Goal: Find specific page/section: Find specific page/section

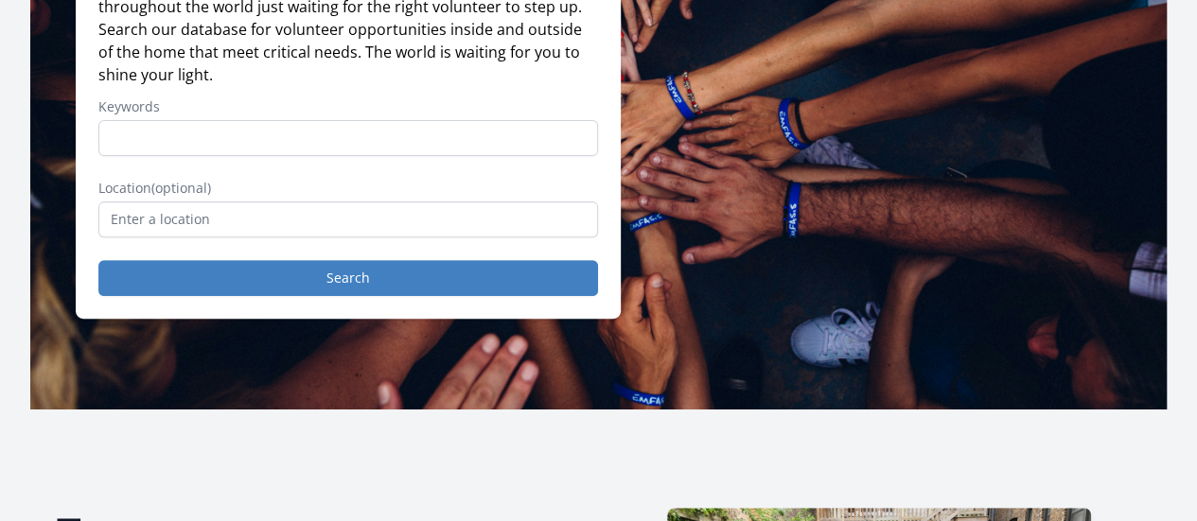
scroll to position [257, 0]
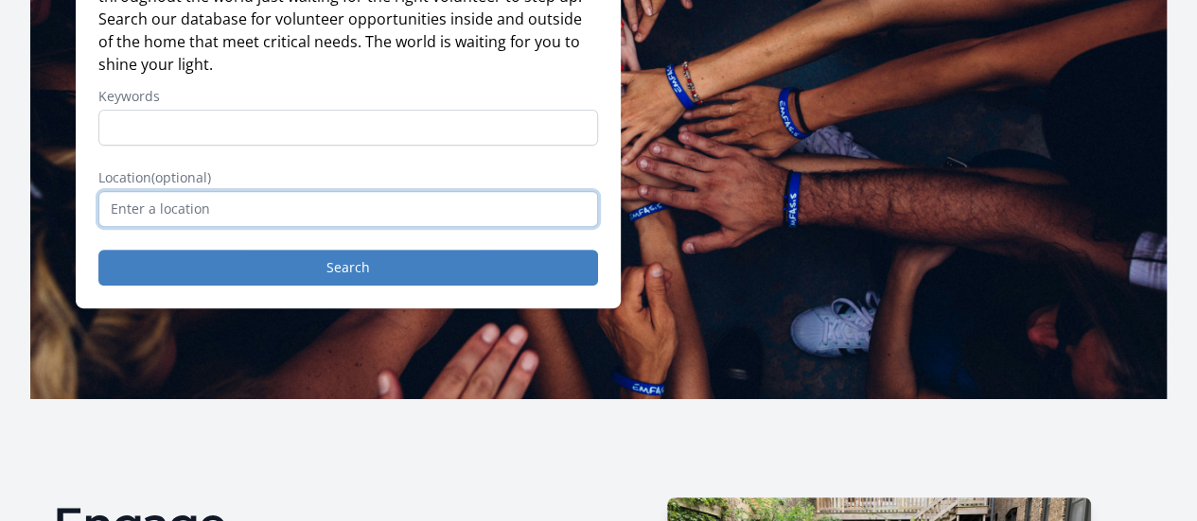
click at [189, 227] on input "text" at bounding box center [347, 209] width 499 height 36
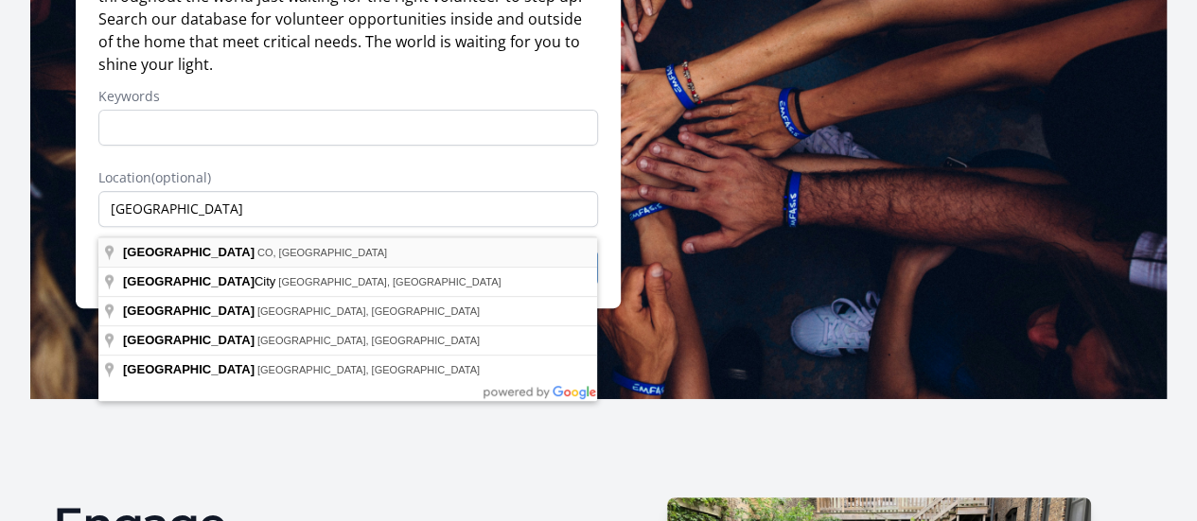
type input "[GEOGRAPHIC_DATA], [GEOGRAPHIC_DATA], [GEOGRAPHIC_DATA]"
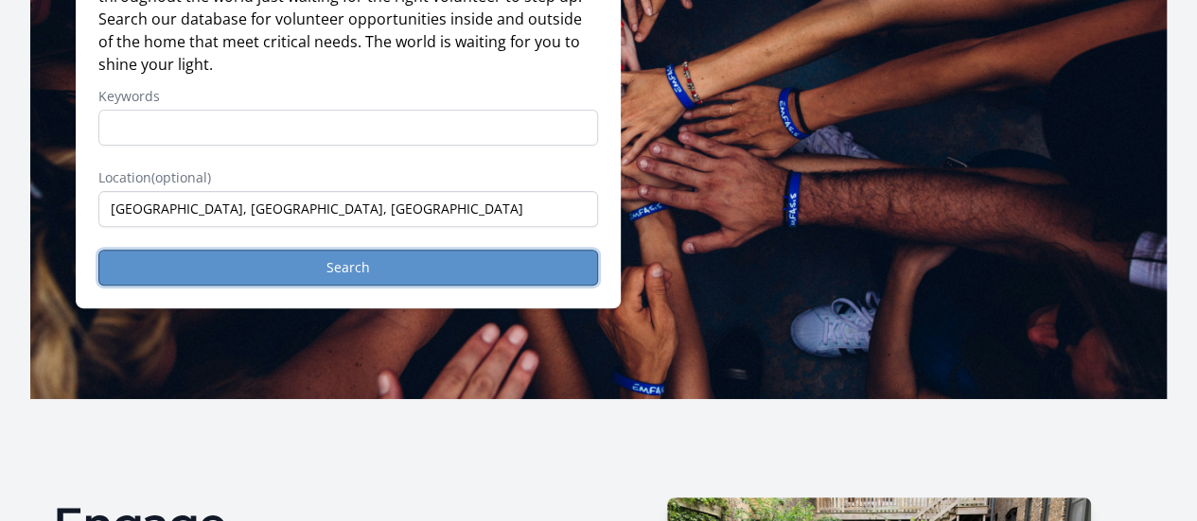
click at [226, 264] on button "Search" at bounding box center [347, 268] width 499 height 36
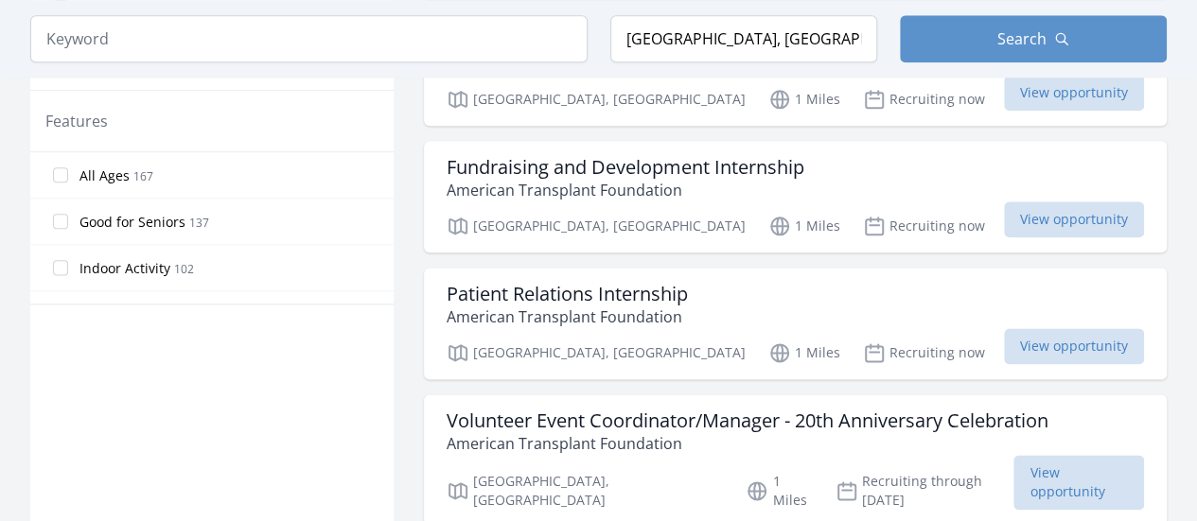
scroll to position [1085, 0]
